Goal: Find specific page/section: Find specific page/section

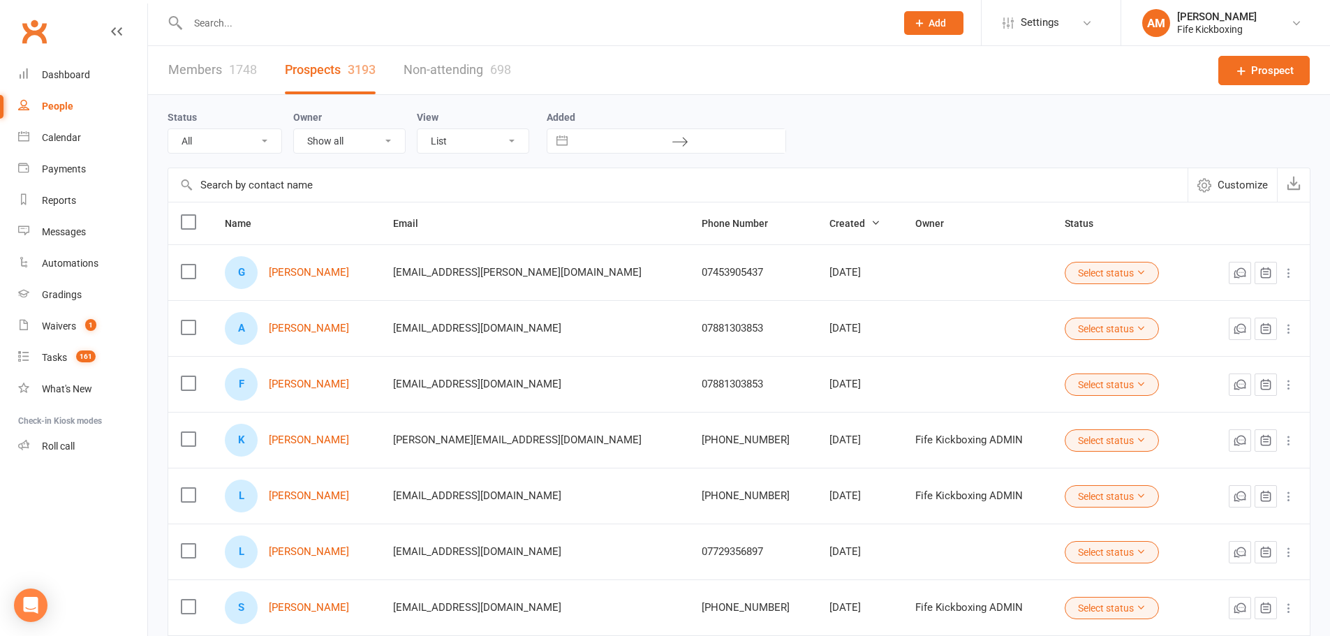
click at [212, 25] on input "text" at bounding box center [535, 23] width 702 height 20
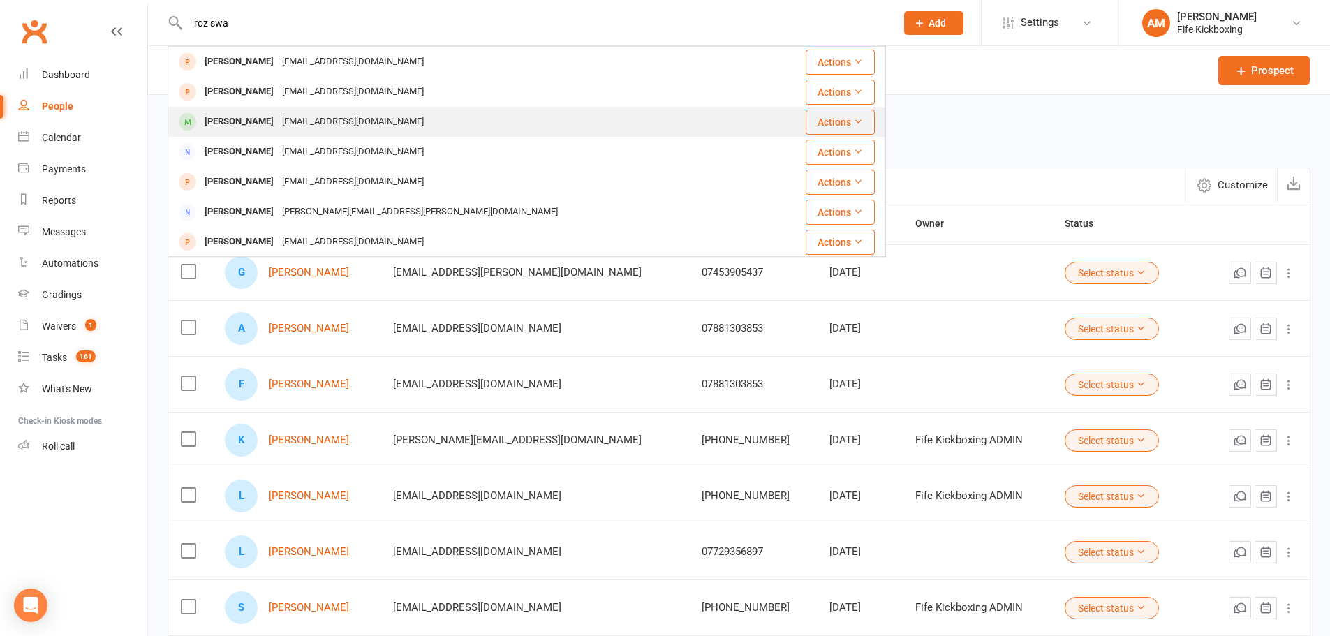
type input "roz swa"
click at [246, 121] on div "[PERSON_NAME]" at bounding box center [238, 122] width 77 height 20
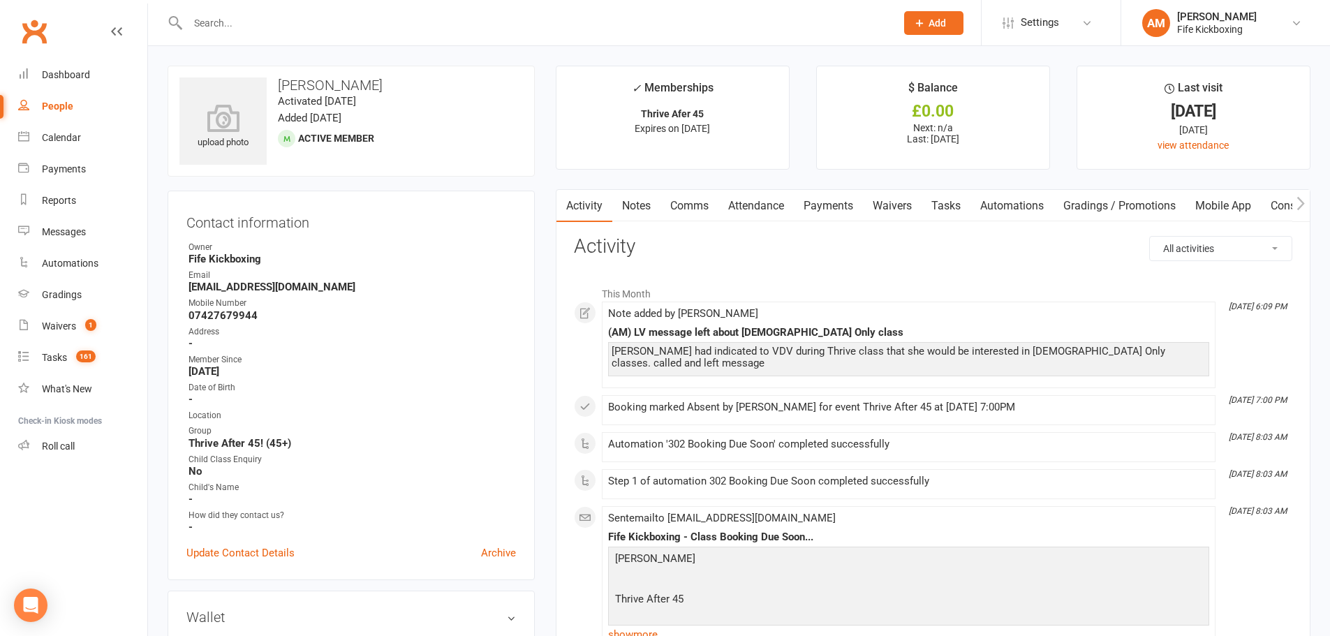
click at [637, 205] on link "Notes" at bounding box center [636, 206] width 48 height 32
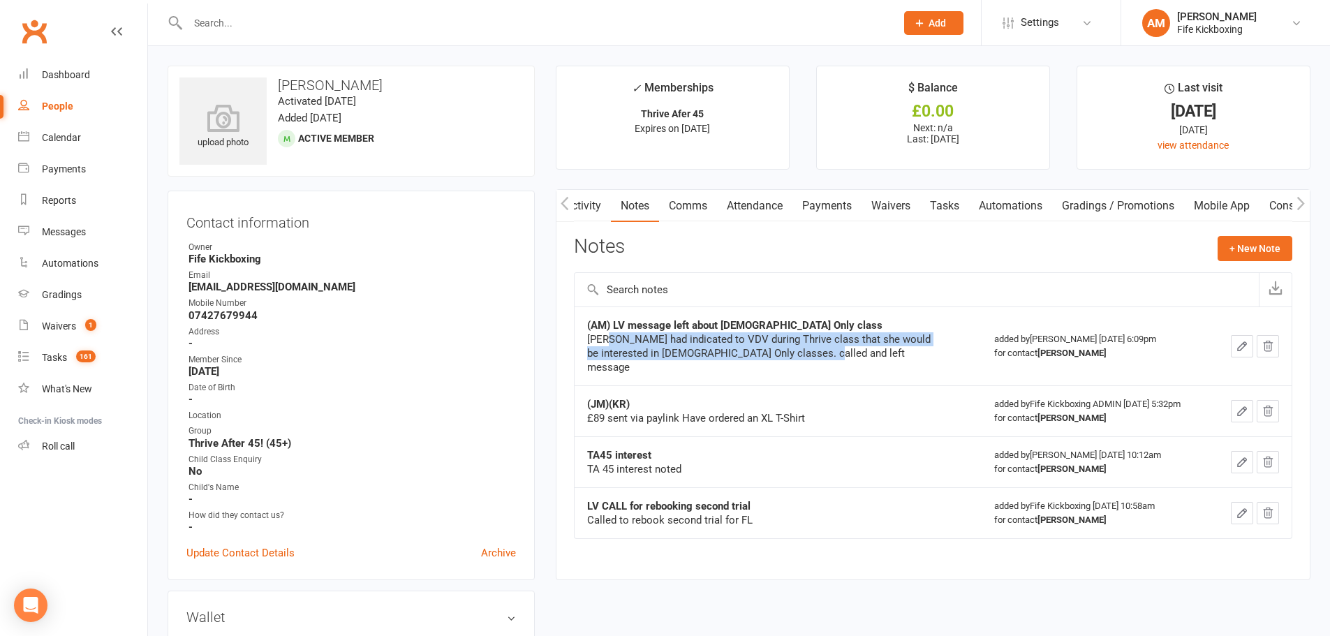
drag, startPoint x: 805, startPoint y: 352, endPoint x: 608, endPoint y: 343, distance: 197.1
click at [608, 343] on div "[PERSON_NAME] had indicated to VDV during Thrive class that she would be intere…" at bounding box center [761, 353] width 349 height 42
copy div "had indicated to VDV during Thrive class that she would be interested in [DEMOG…"
